Goal: Information Seeking & Learning: Learn about a topic

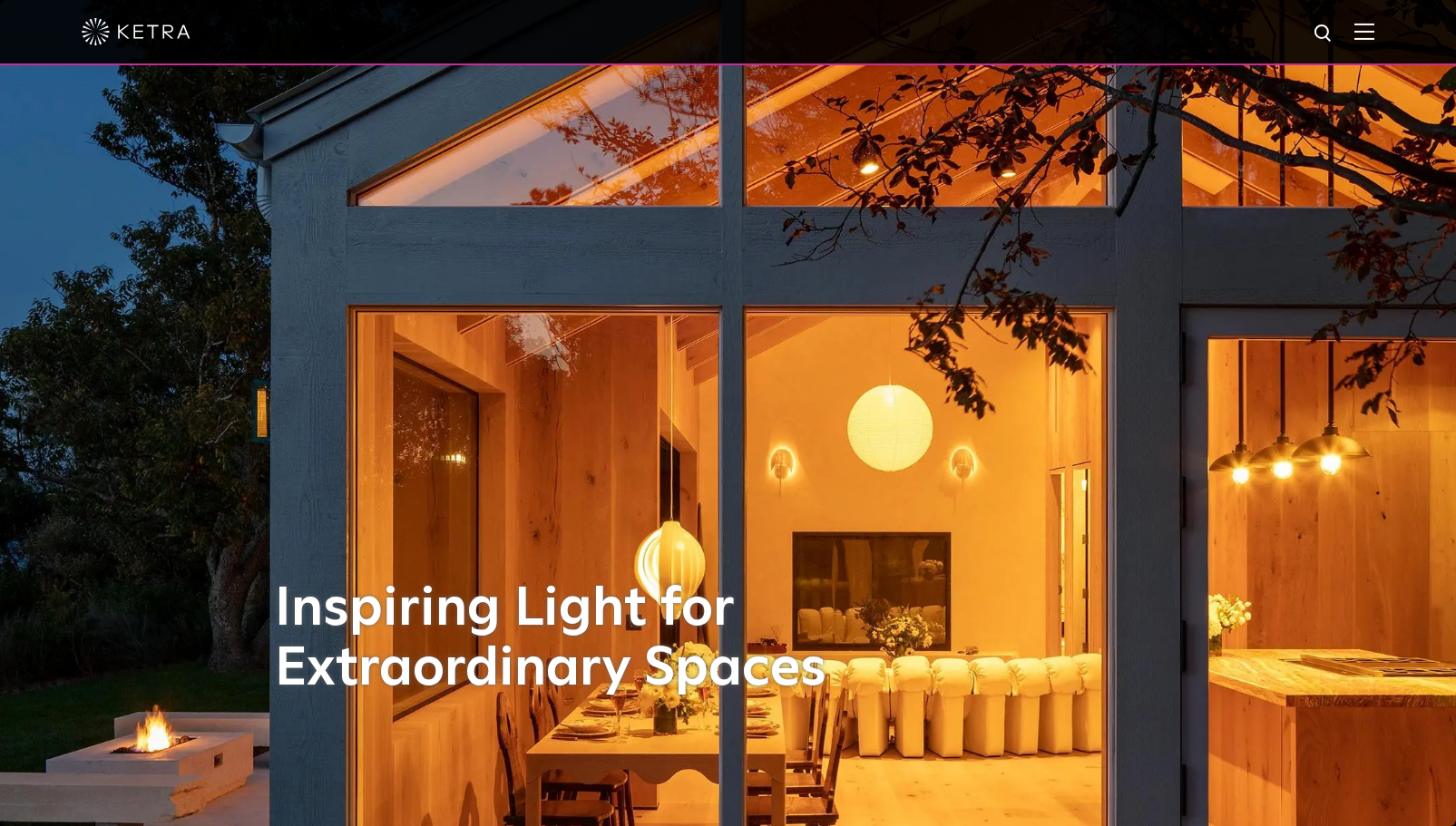
click at [1375, 40] on img at bounding box center [1364, 31] width 20 height 17
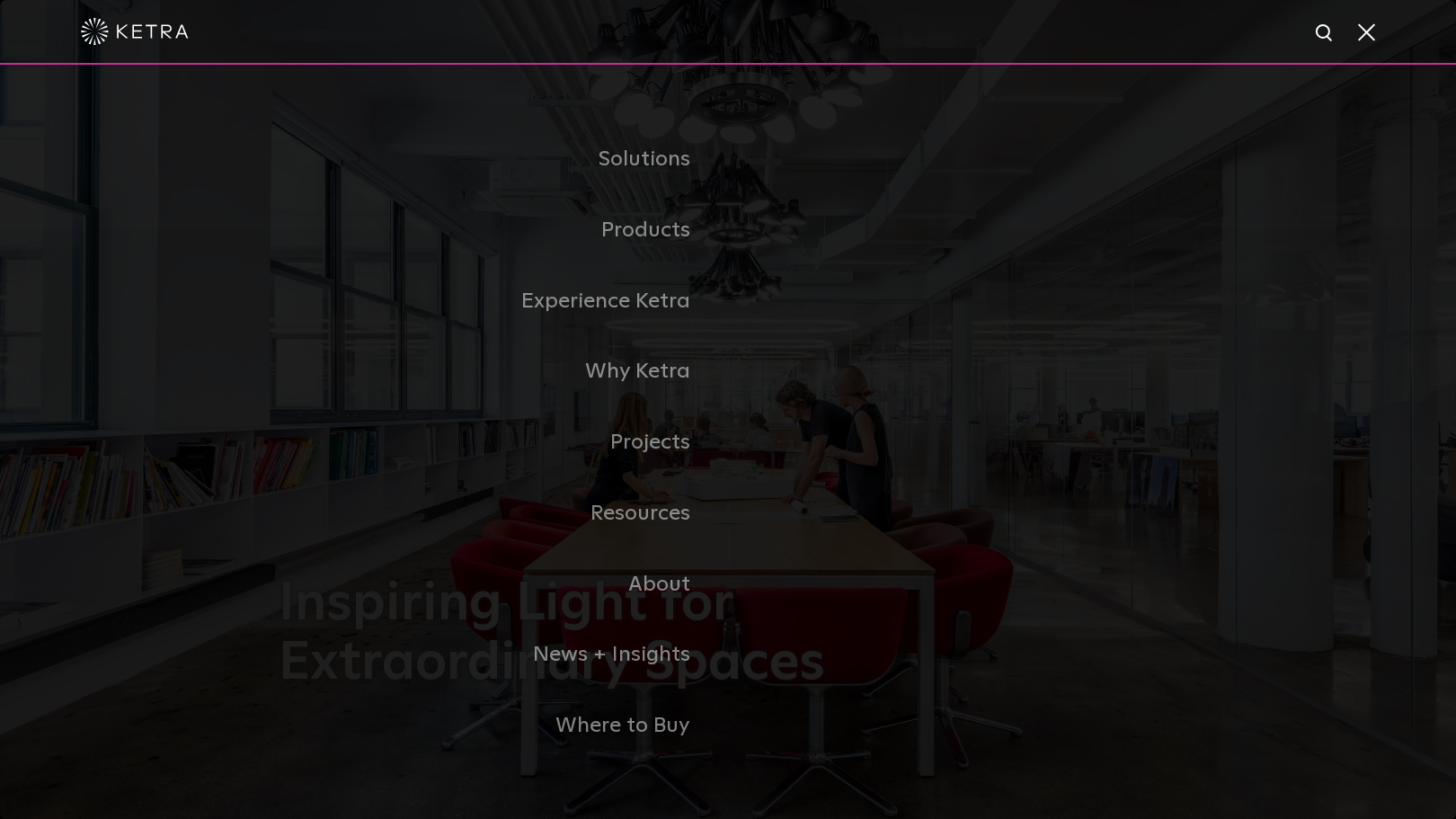
click at [0, 0] on link "Residential Products" at bounding box center [0, 0] width 0 height 0
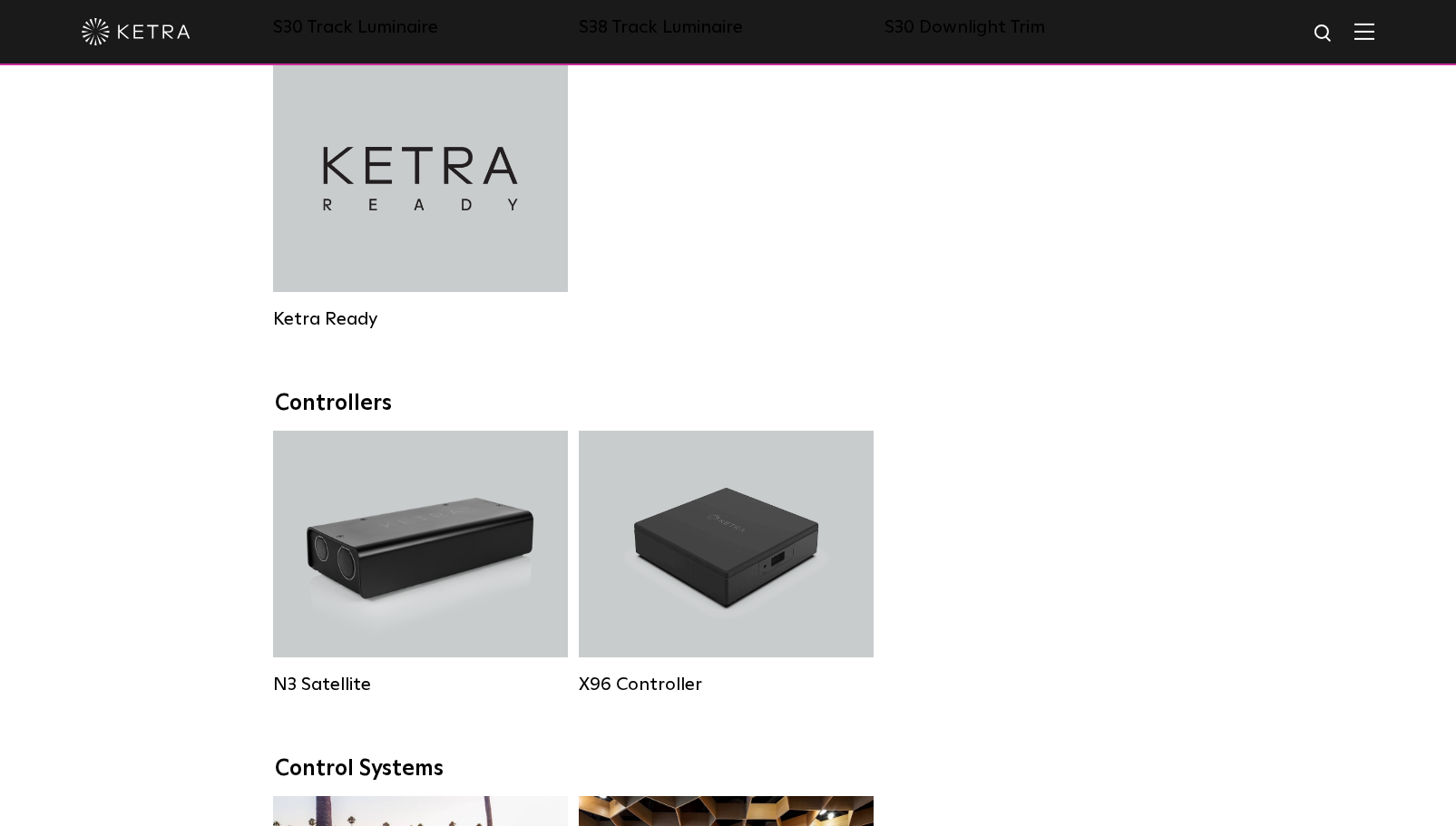
scroll to position [2086, 0]
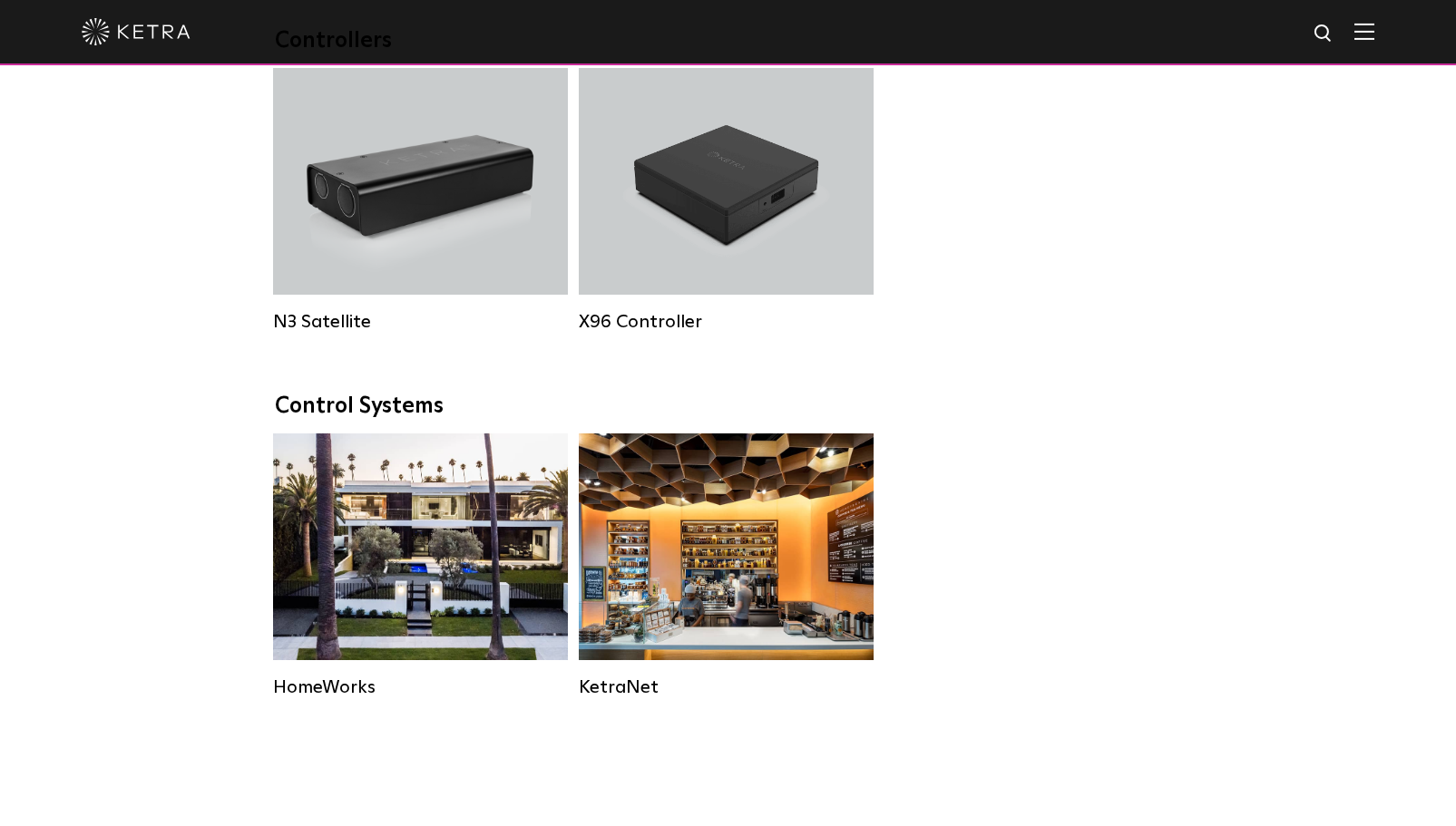
click at [477, 504] on div "Residential Solution" at bounding box center [420, 547] width 295 height 227
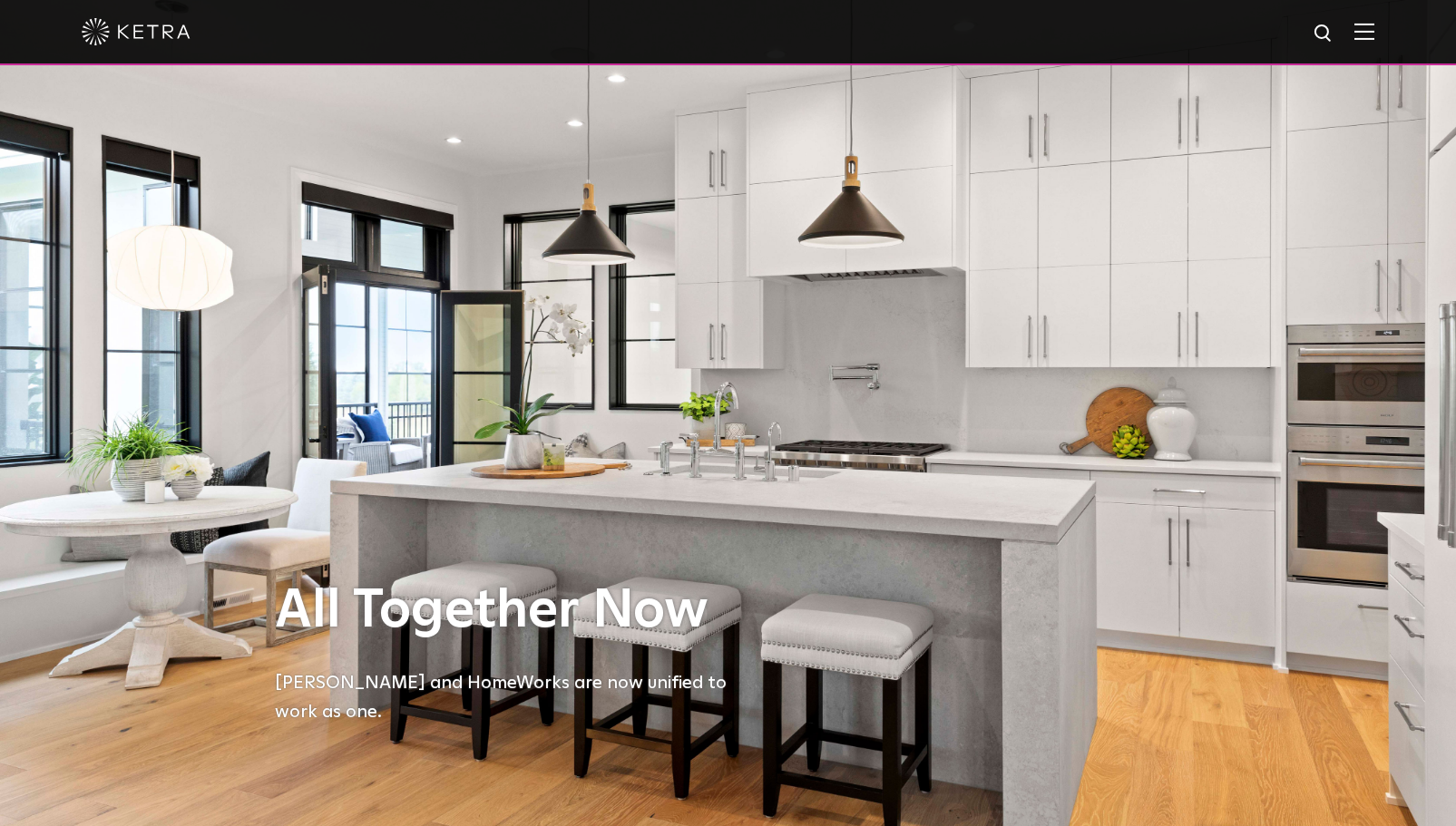
click at [103, 18] on div at bounding box center [728, 31] width 1292 height 63
click at [101, 38] on img at bounding box center [135, 32] width 109 height 27
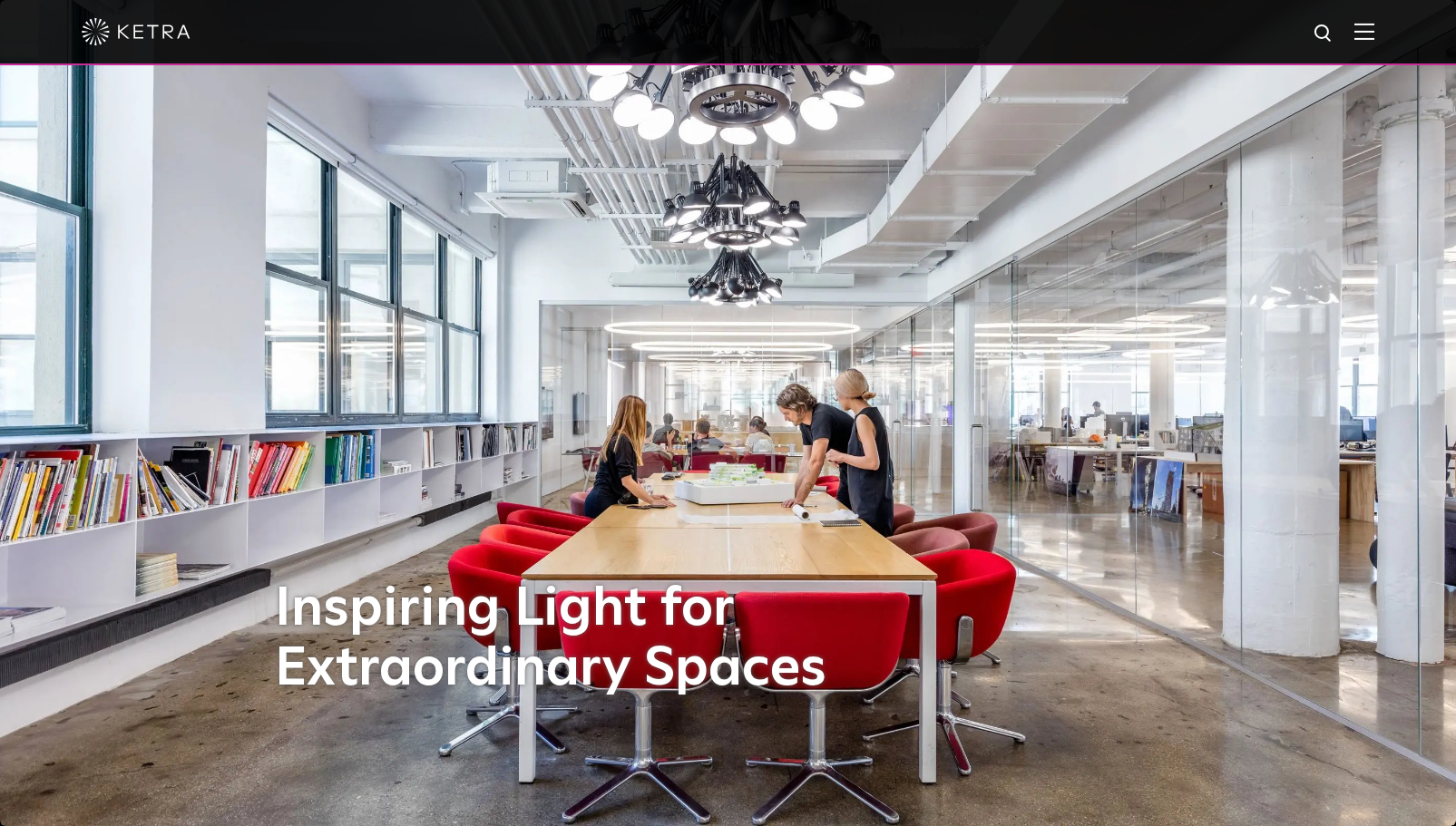
click at [1375, 29] on img at bounding box center [1364, 31] width 20 height 17
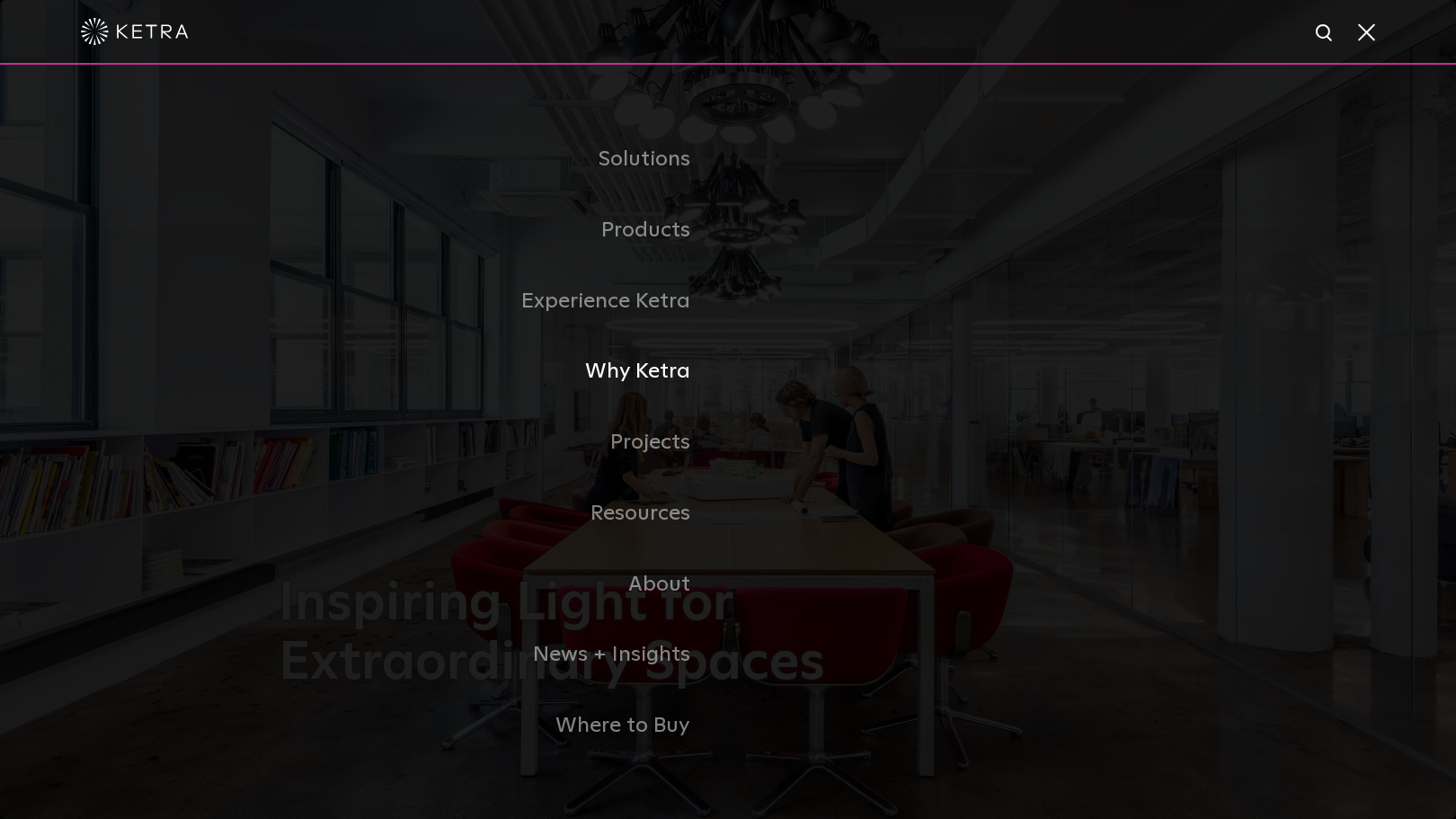
click at [665, 381] on link "Why Ketra" at bounding box center [503, 372] width 450 height 71
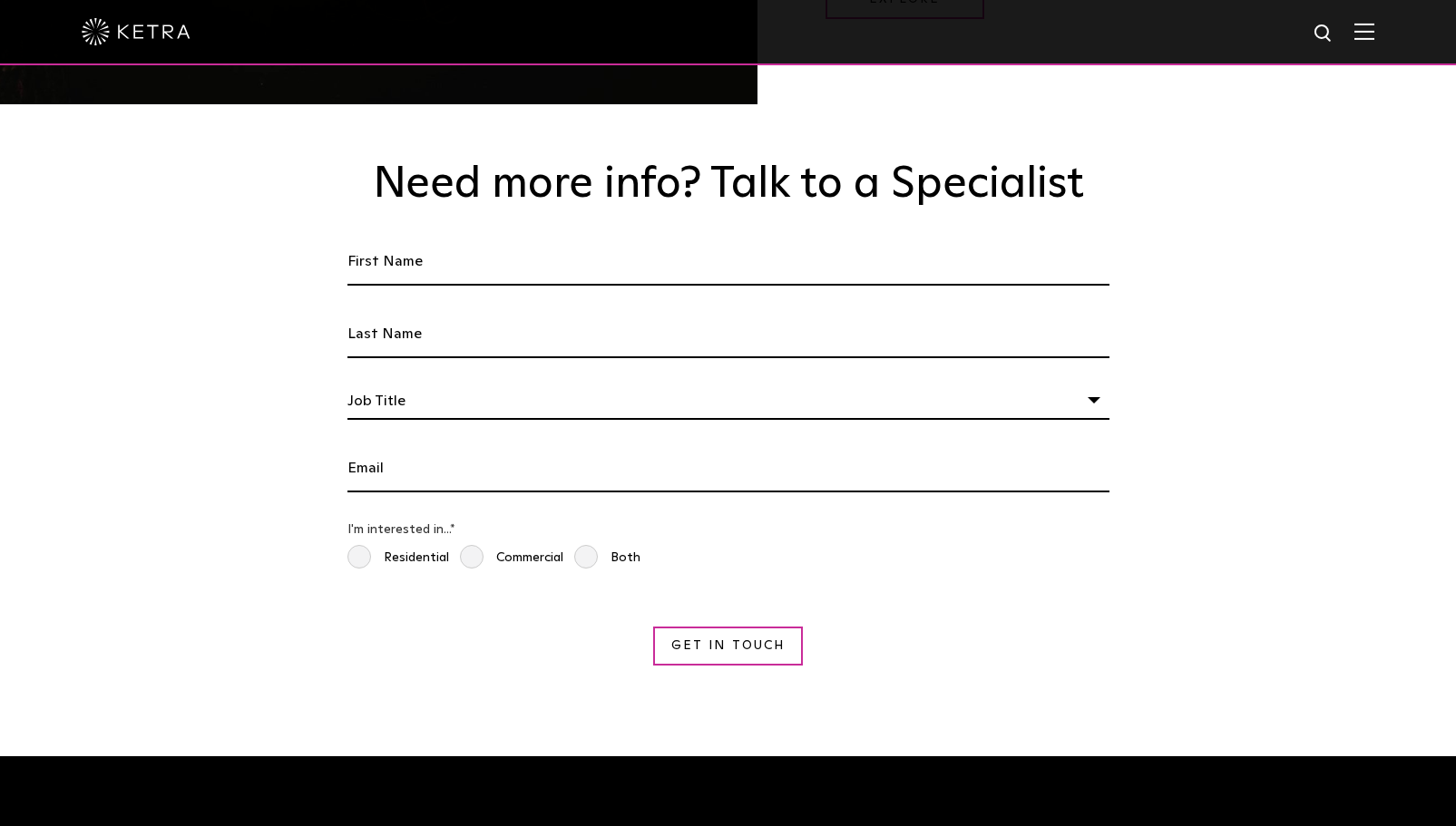
scroll to position [3354, 0]
